Goal: Task Accomplishment & Management: Use online tool/utility

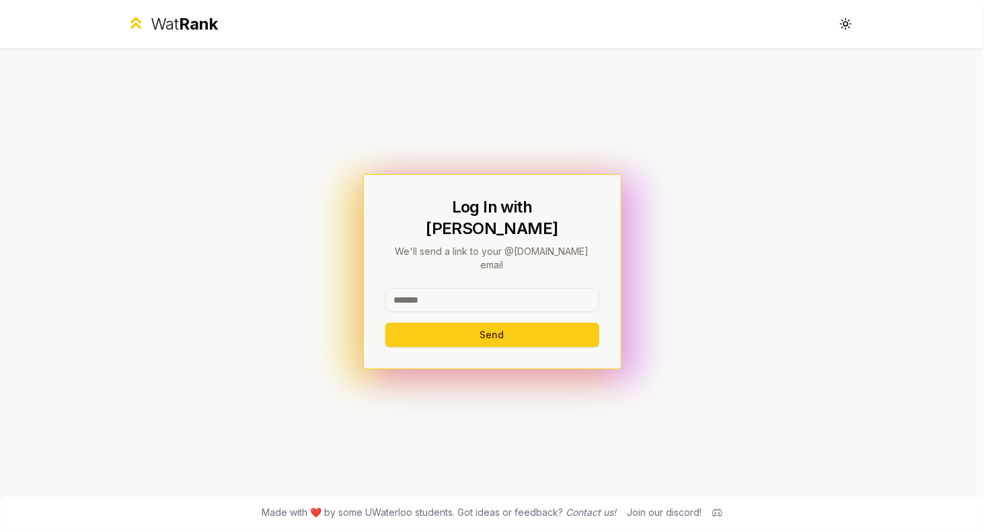
click at [471, 288] on input at bounding box center [492, 300] width 214 height 24
type input "********"
click at [385, 323] on button "Send" at bounding box center [492, 335] width 214 height 24
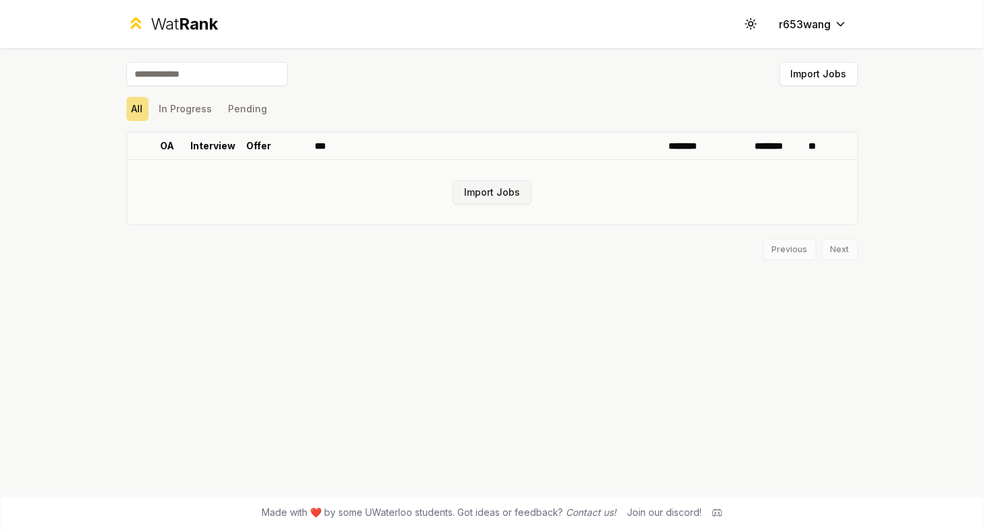
click at [486, 181] on button "Import Jobs" at bounding box center [491, 192] width 79 height 24
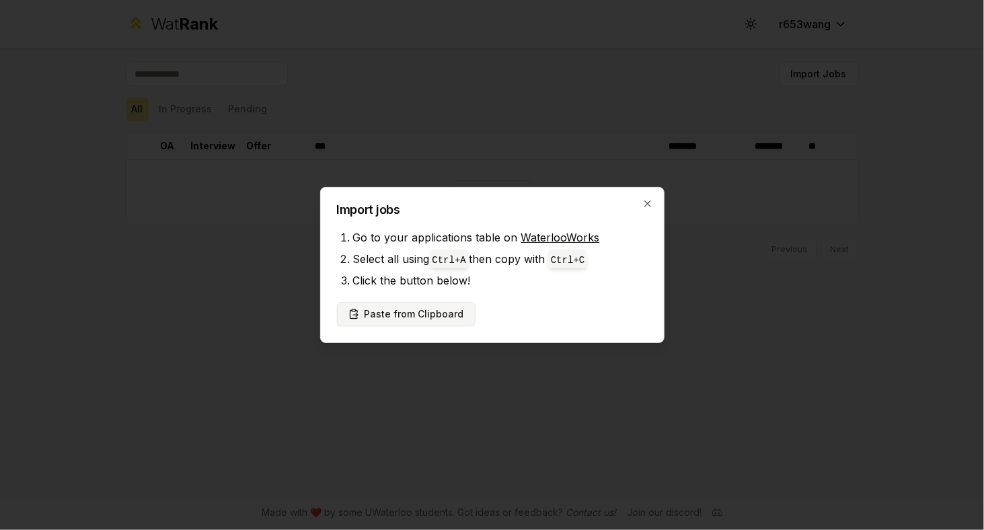
click at [448, 315] on button "Paste from Clipboard" at bounding box center [406, 314] width 138 height 24
click at [542, 239] on link "WaterlooWorks" at bounding box center [560, 237] width 79 height 13
click at [449, 313] on button "Paste from Clipboard" at bounding box center [406, 314] width 138 height 24
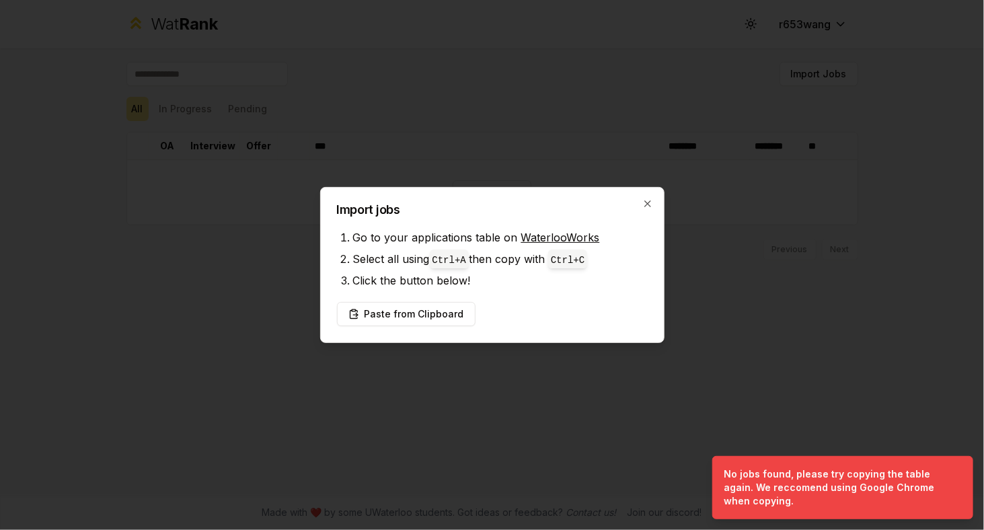
click at [500, 293] on div "Import jobs Go to your applications table on WaterlooWorks Select all using Ctr…" at bounding box center [492, 265] width 344 height 156
click at [450, 309] on button "Paste from Clipboard" at bounding box center [406, 314] width 138 height 24
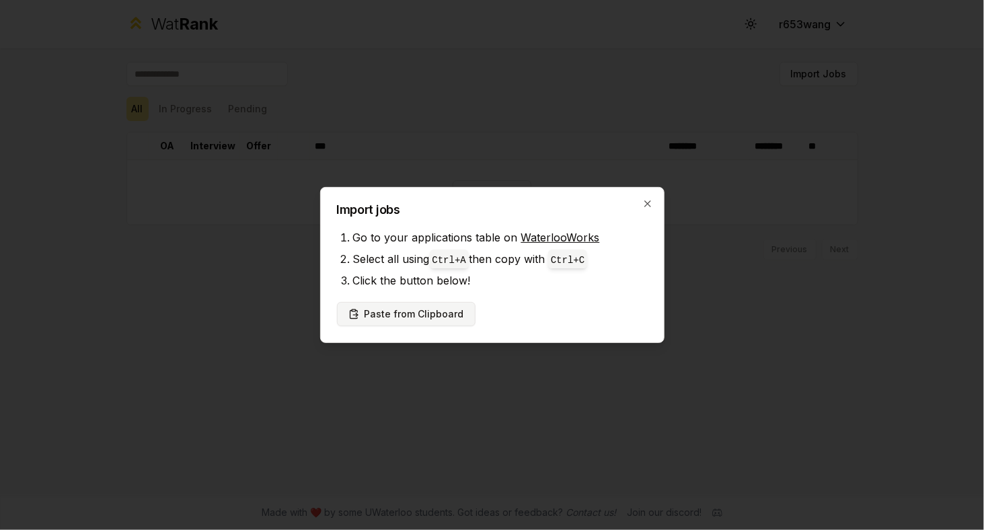
click at [424, 311] on button "Paste from Clipboard" at bounding box center [406, 314] width 138 height 24
